Goal: Information Seeking & Learning: Learn about a topic

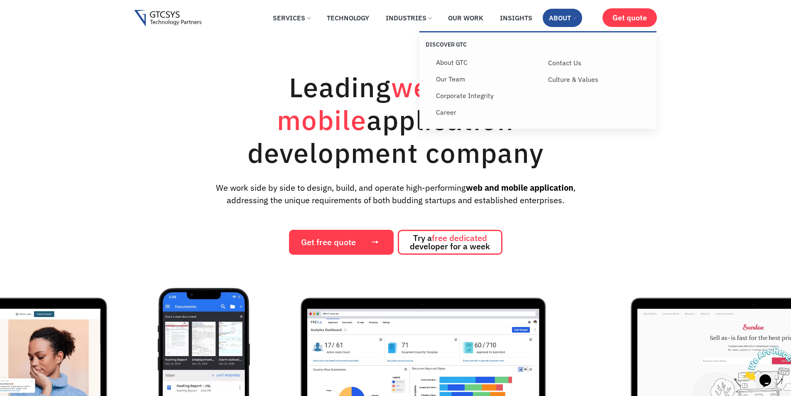
click at [555, 18] on link "About" at bounding box center [561, 18] width 39 height 18
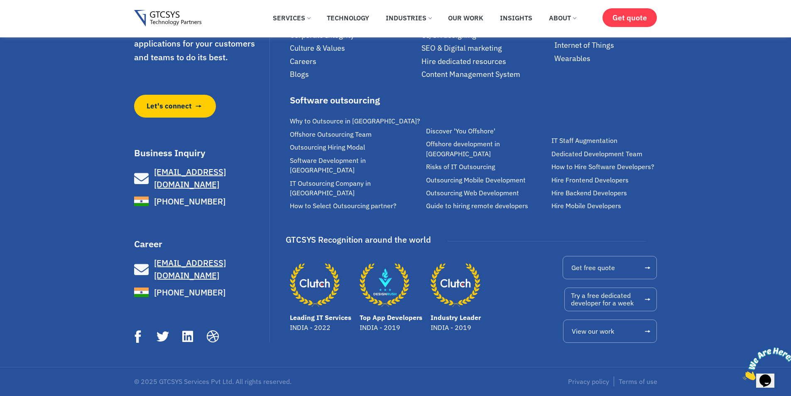
scroll to position [2723, 0]
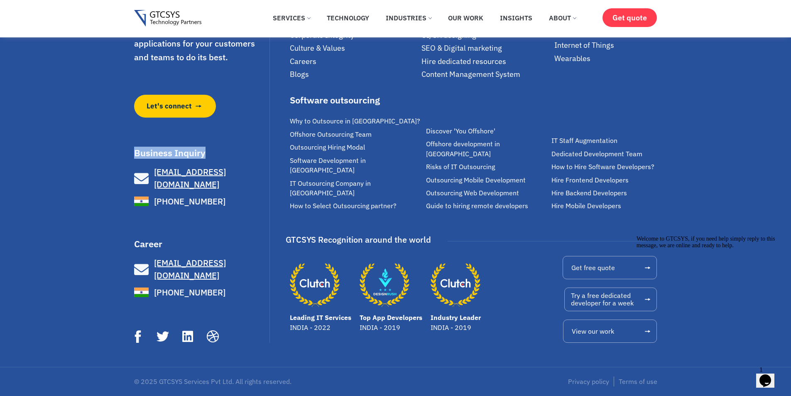
drag, startPoint x: 135, startPoint y: 173, endPoint x: 213, endPoint y: 172, distance: 78.4
click at [213, 157] on h3 "Business Inquiry" at bounding box center [201, 152] width 134 height 9
click at [222, 157] on h3 "Business Inquiry" at bounding box center [201, 152] width 134 height 9
drag, startPoint x: 204, startPoint y: 176, endPoint x: 125, endPoint y: 178, distance: 79.7
click at [125, 178] on div "We make great software applications for your customers and teams to do its best…" at bounding box center [395, 161] width 791 height 411
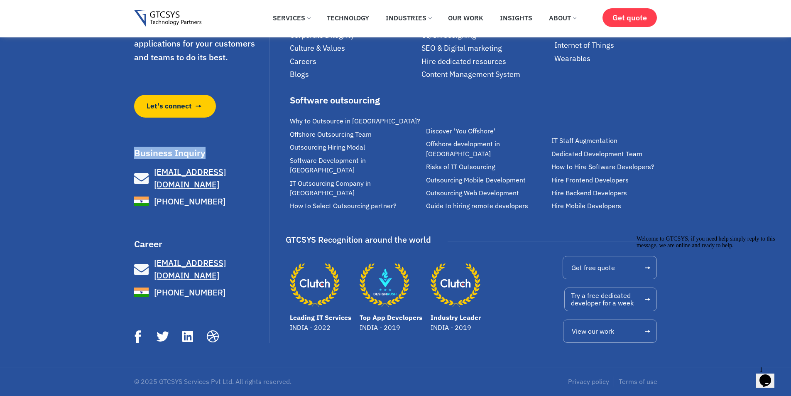
click at [123, 172] on div "We make great software applications for your customers and teams to do its best…" at bounding box center [395, 161] width 791 height 411
drag, startPoint x: 136, startPoint y: 173, endPoint x: 220, endPoint y: 178, distance: 84.0
click at [220, 178] on div "Business Inquiry info@gtcsys.com +91 977 300 8394 info@gtcsys.com +1 (929) 526-…" at bounding box center [201, 178] width 134 height 60
drag, startPoint x: 206, startPoint y: 173, endPoint x: 132, endPoint y: 171, distance: 74.3
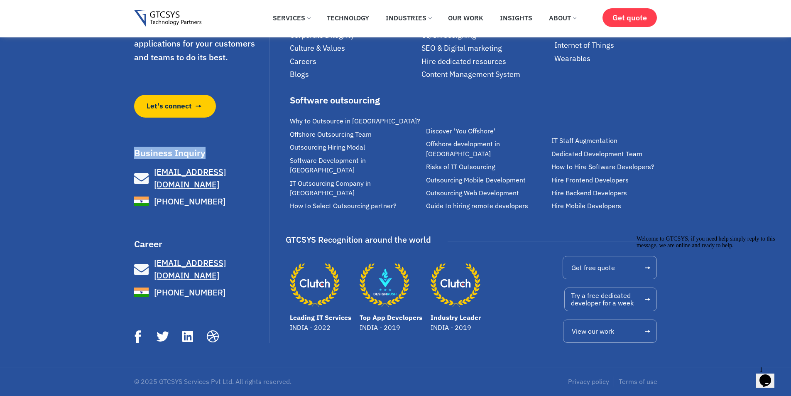
click at [132, 171] on div "We make great software applications for your customers and teams to do its best…" at bounding box center [395, 161] width 791 height 411
click at [117, 164] on div "We make great software applications for your customers and teams to do its best…" at bounding box center [395, 161] width 791 height 411
